Goal: Information Seeking & Learning: Learn about a topic

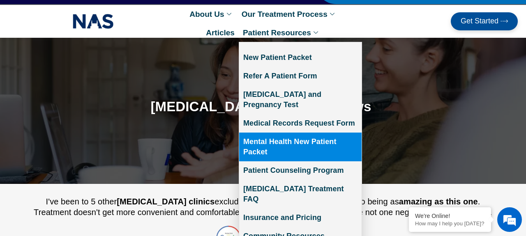
scroll to position [30, 0]
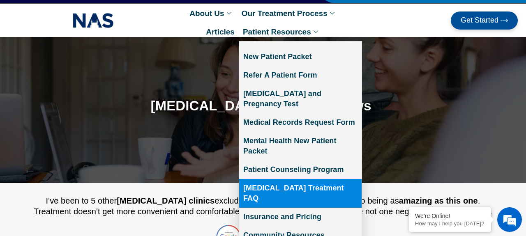
click at [322, 179] on link "[MEDICAL_DATA] Treatment FAQ" at bounding box center [300, 193] width 122 height 29
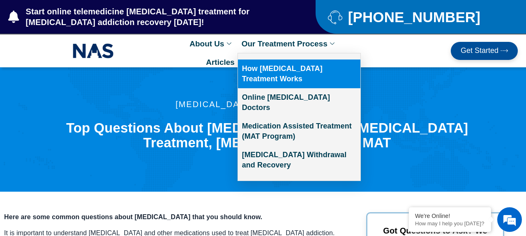
click at [308, 71] on link "How [MEDICAL_DATA] Treatment Works" at bounding box center [299, 74] width 122 height 29
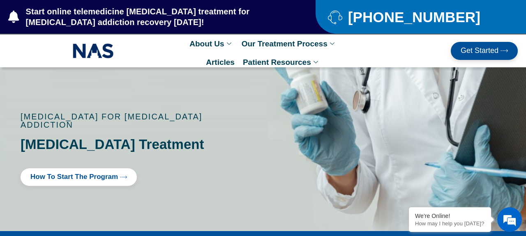
click at [471, 51] on span "Get Started" at bounding box center [480, 51] width 38 height 8
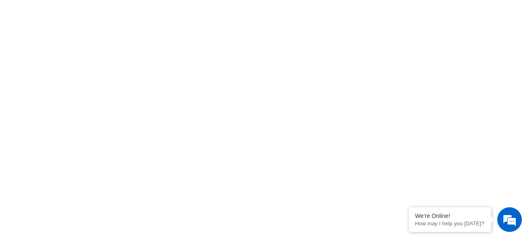
scroll to position [319, 0]
